Goal: Transaction & Acquisition: Obtain resource

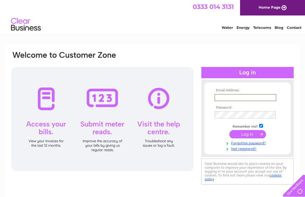
click at [255, 97] on input "text" at bounding box center [246, 97] width 62 height 7
type input "extremelengths@live.co.uk"
click at [248, 135] on input "submit" at bounding box center [248, 134] width 37 height 8
click at [246, 136] on input "submit" at bounding box center [248, 134] width 37 height 8
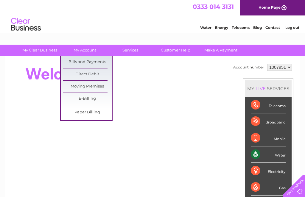
click at [98, 63] on link "Bills and Payments" at bounding box center [87, 62] width 49 height 12
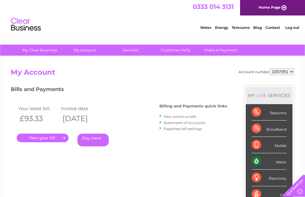
click at [42, 140] on link "." at bounding box center [43, 138] width 52 height 9
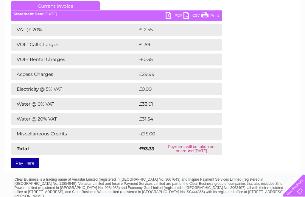
scroll to position [84, 0]
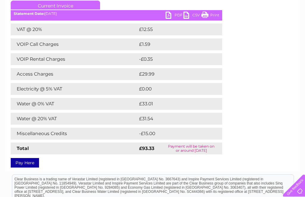
click at [175, 14] on link "PDF" at bounding box center [175, 16] width 18 height 9
